Goal: Find specific page/section: Find specific page/section

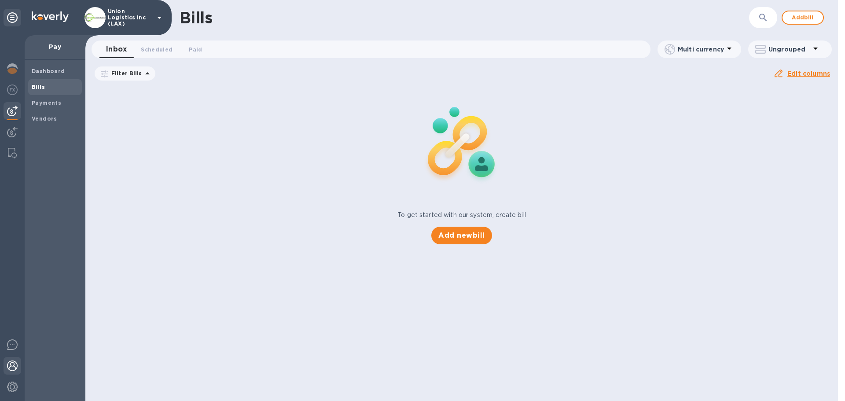
click at [13, 367] on img at bounding box center [12, 365] width 11 height 11
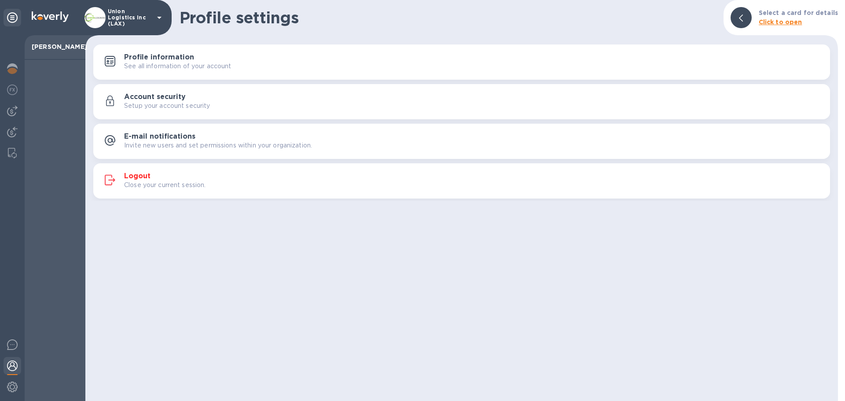
click at [175, 185] on p "Close your current session." at bounding box center [165, 184] width 82 height 9
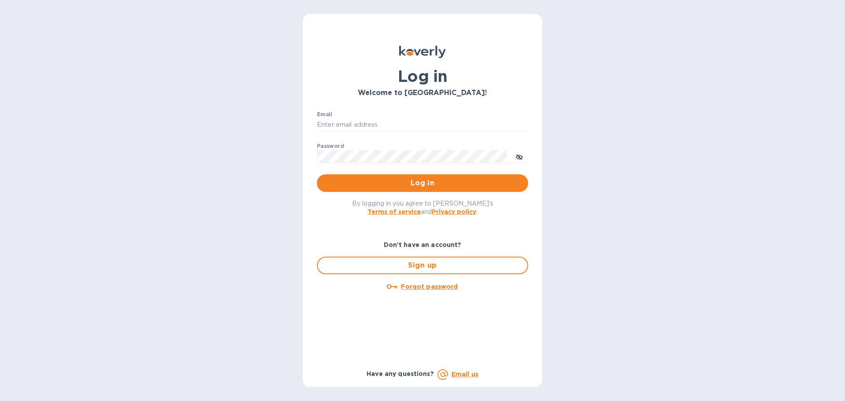
type input "[EMAIL_ADDRESS][DOMAIN_NAME]"
type input "syim@ulogusa.com"
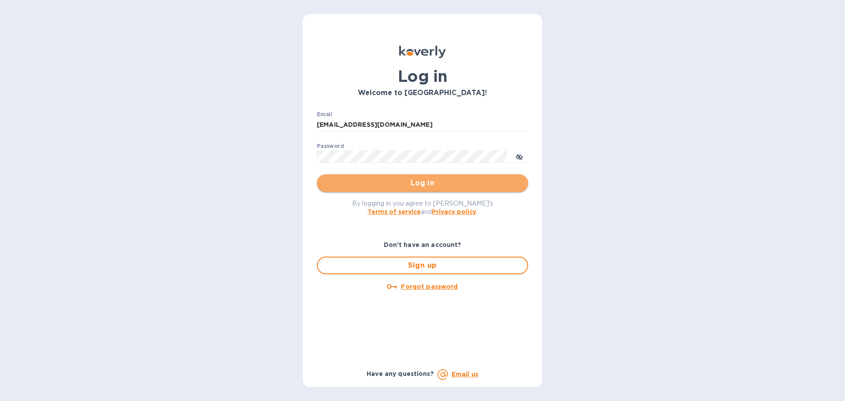
click at [337, 182] on span "Log in" at bounding box center [422, 183] width 197 height 11
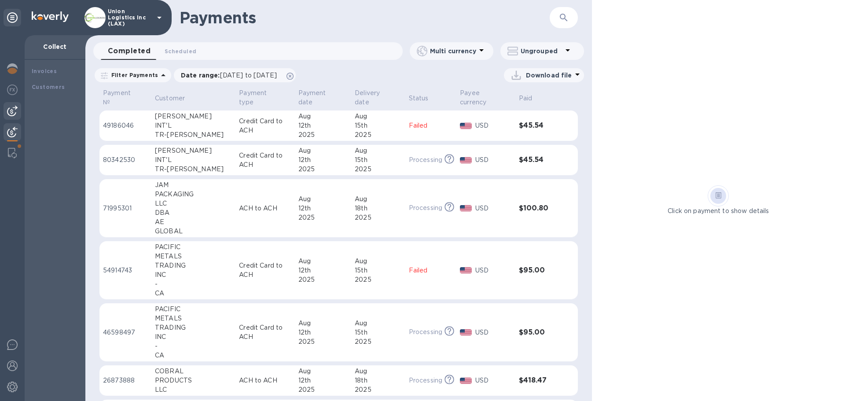
click at [17, 108] on img at bounding box center [12, 111] width 11 height 11
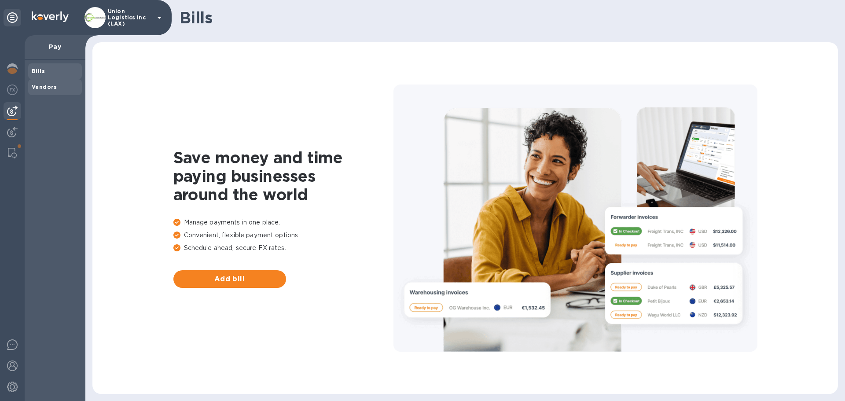
click at [48, 86] on b "Vendors" at bounding box center [45, 87] width 26 height 7
click at [150, 25] on div "Union Logistics Inc (LAX)" at bounding box center [124, 17] width 80 height 21
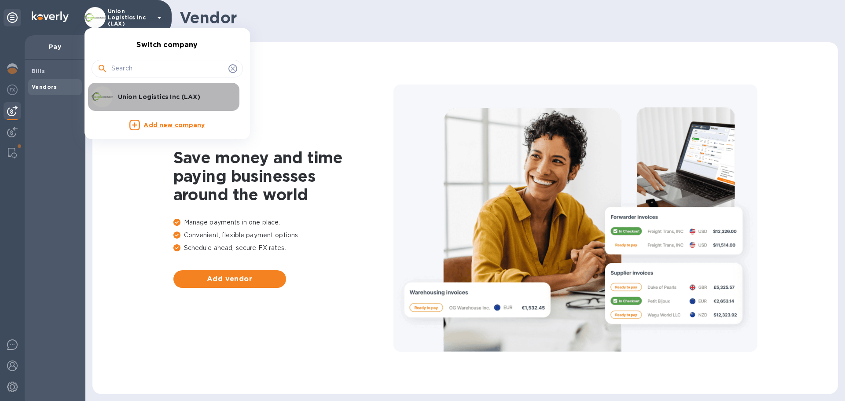
click at [141, 101] on div "Union Logistics Inc (LAX)" at bounding box center [160, 96] width 137 height 21
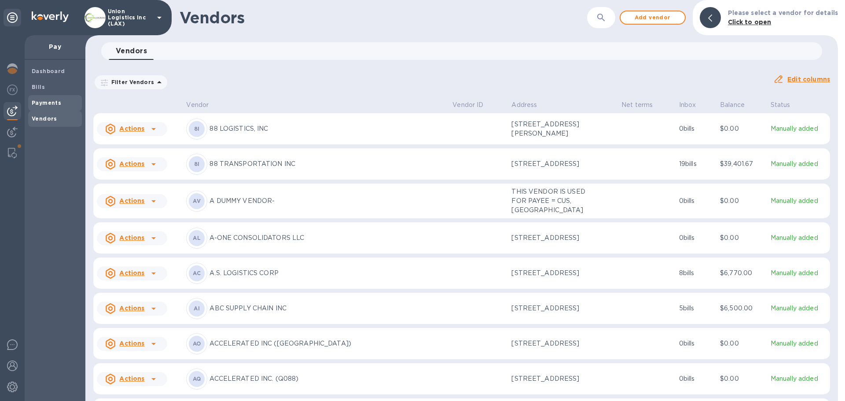
click at [38, 101] on b "Payments" at bounding box center [46, 102] width 29 height 7
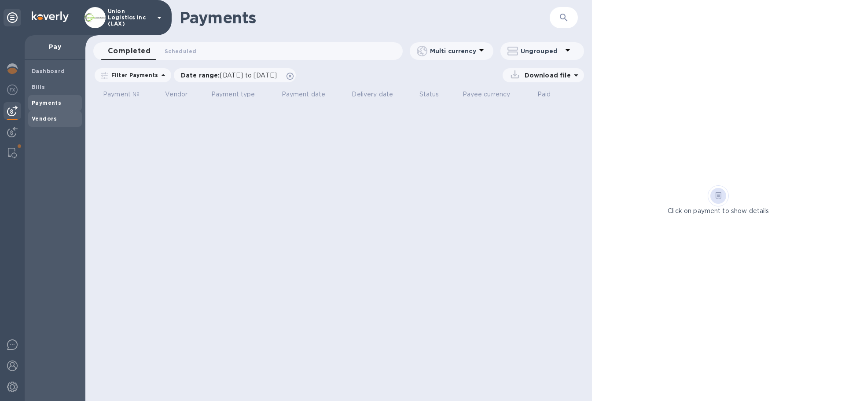
click at [45, 117] on b "Vendors" at bounding box center [45, 118] width 26 height 7
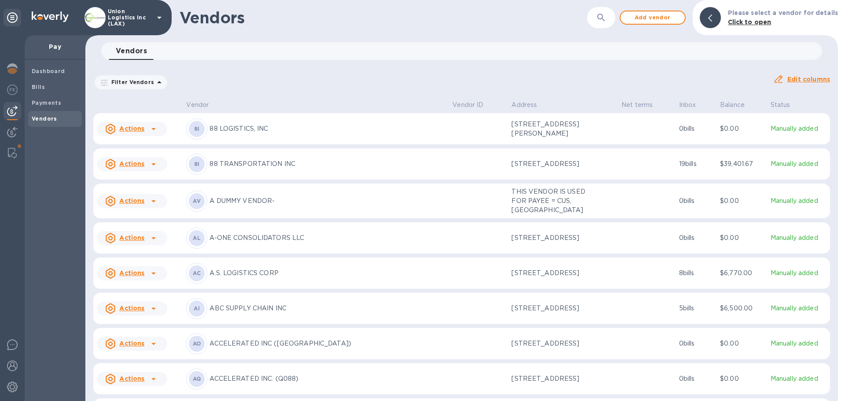
click at [604, 20] on icon "button" at bounding box center [601, 17] width 11 height 11
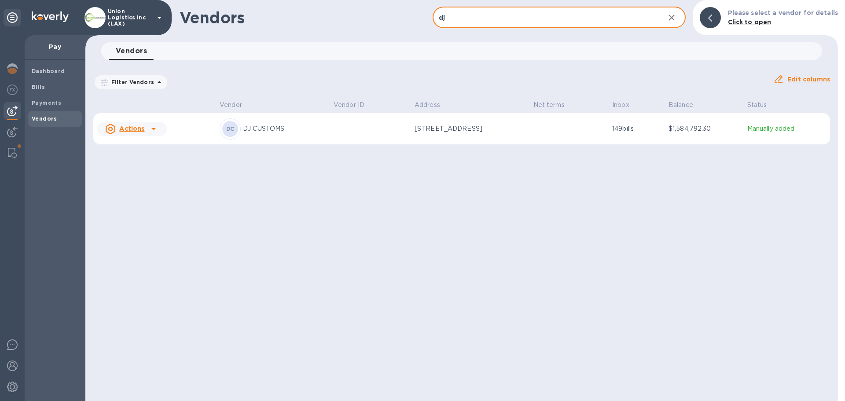
type input "dj"
click at [509, 134] on td "[STREET_ADDRESS]" at bounding box center [470, 129] width 119 height 32
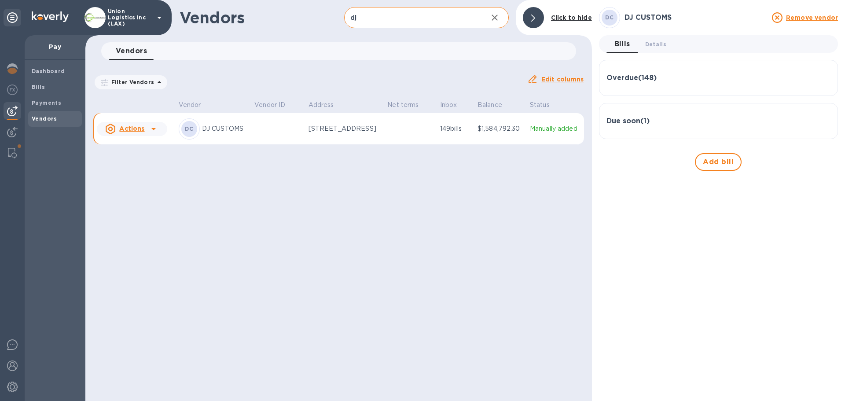
click at [632, 79] on h3 "Overdue ( 148 )" at bounding box center [631, 78] width 50 height 8
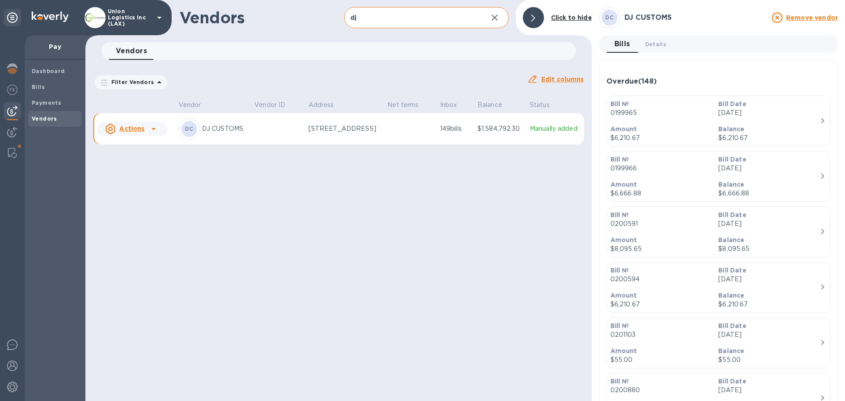
click at [632, 79] on h3 "Overdue ( 148 )" at bounding box center [631, 81] width 50 height 8
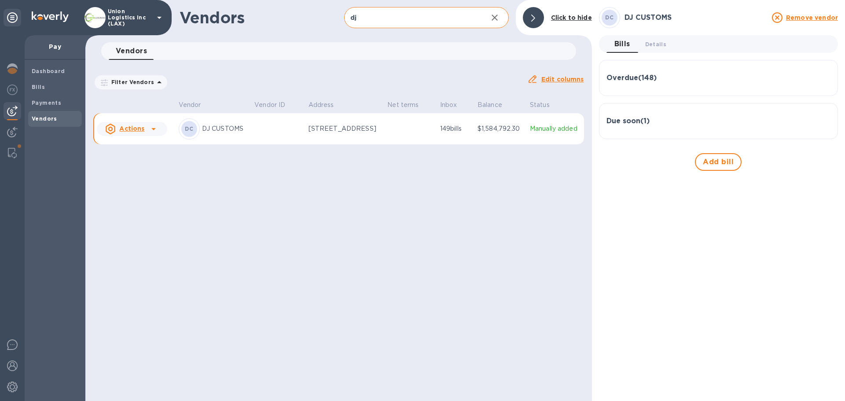
click at [494, 23] on button "button" at bounding box center [494, 17] width 21 height 21
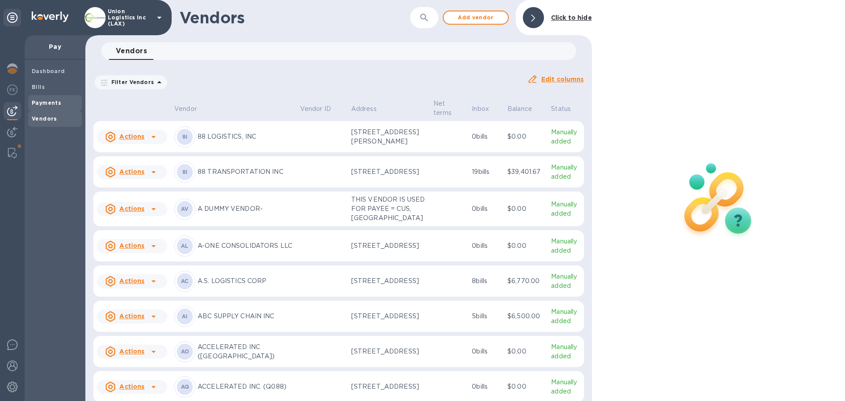
click at [54, 102] on b "Payments" at bounding box center [46, 102] width 29 height 7
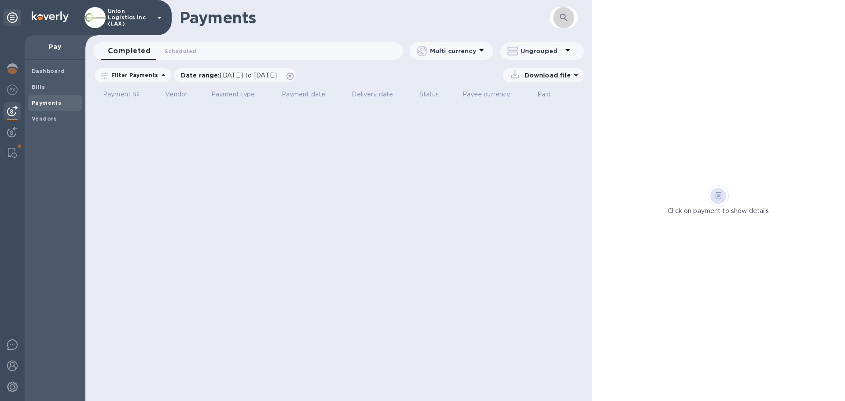
click at [565, 18] on icon "button" at bounding box center [563, 17] width 7 height 7
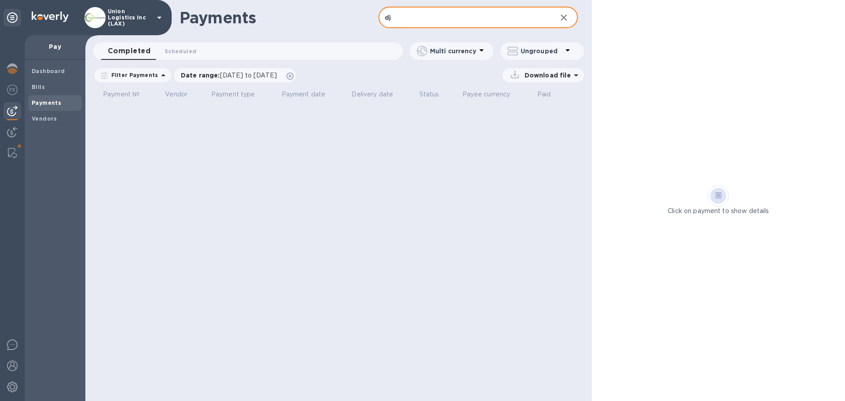
type input "dj"
click at [14, 106] on img at bounding box center [12, 111] width 11 height 11
click at [293, 74] on icon at bounding box center [289, 76] width 7 height 7
click at [420, 23] on input "dj" at bounding box center [463, 18] width 171 height 22
click at [565, 14] on icon "button" at bounding box center [563, 17] width 11 height 11
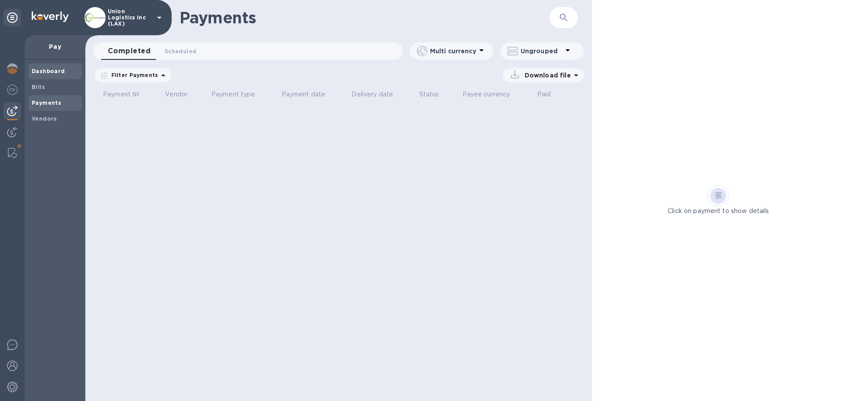
click at [51, 71] on b "Dashboard" at bounding box center [48, 71] width 33 height 7
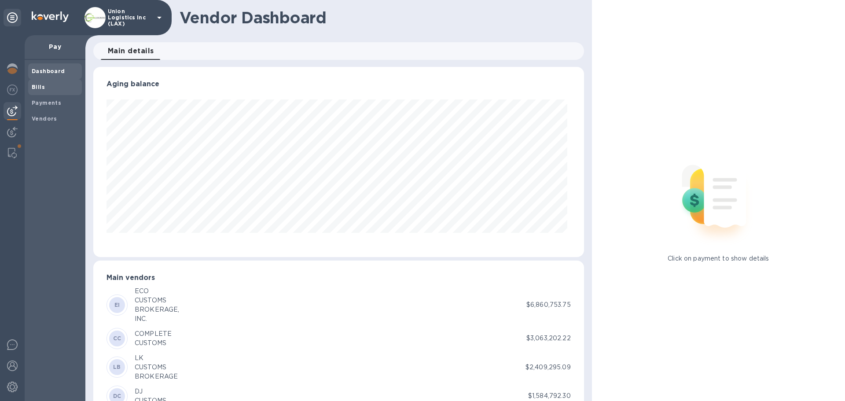
scroll to position [190, 487]
click at [37, 105] on b "Payments" at bounding box center [46, 102] width 29 height 7
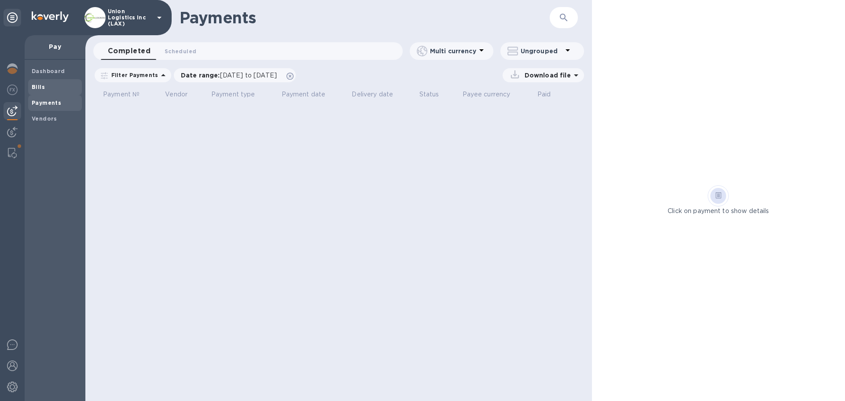
click at [54, 89] on span "Bills" at bounding box center [55, 87] width 47 height 9
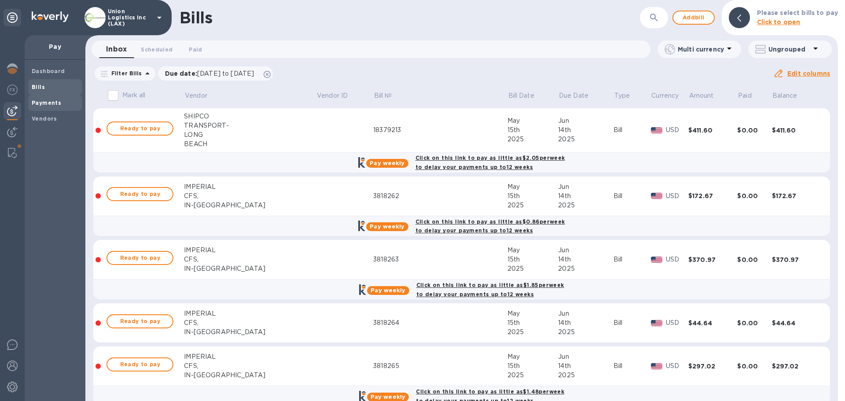
click at [60, 103] on span "Payments" at bounding box center [55, 103] width 47 height 9
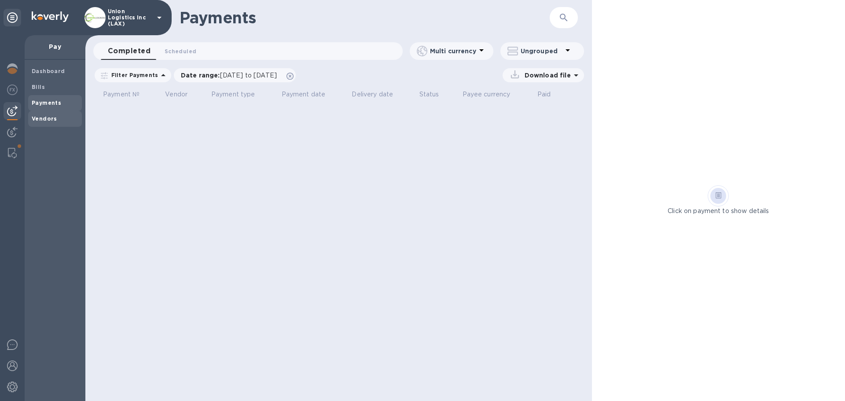
click at [54, 122] on span "Vendors" at bounding box center [45, 118] width 26 height 9
